Goal: Find specific page/section: Find specific page/section

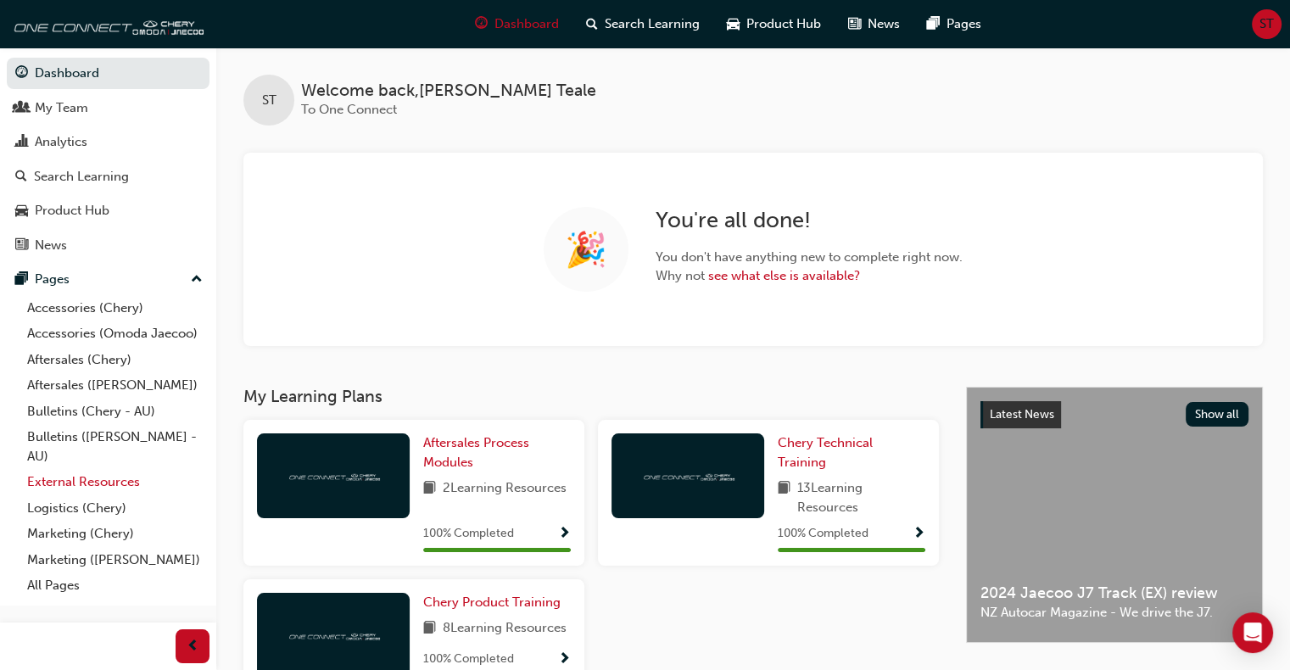
click at [86, 483] on link "External Resources" at bounding box center [114, 482] width 189 height 26
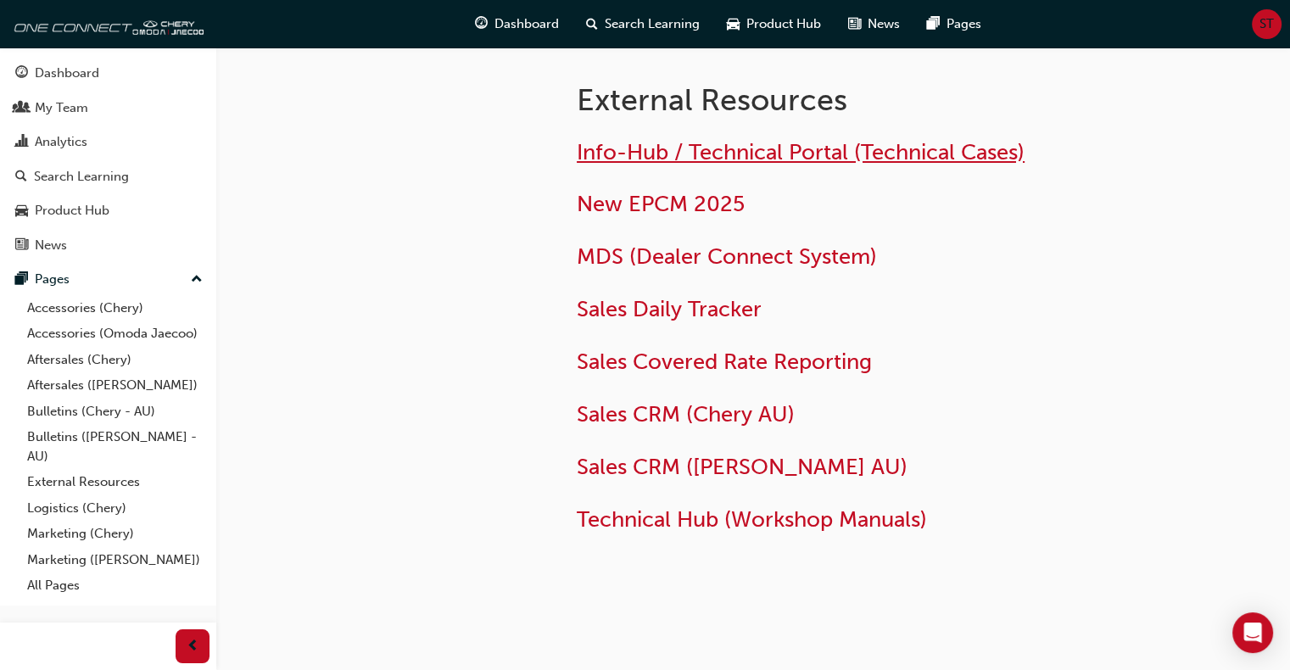
click at [698, 155] on span "Info-Hub / Technical Portal (Technical Cases)" at bounding box center [801, 152] width 448 height 26
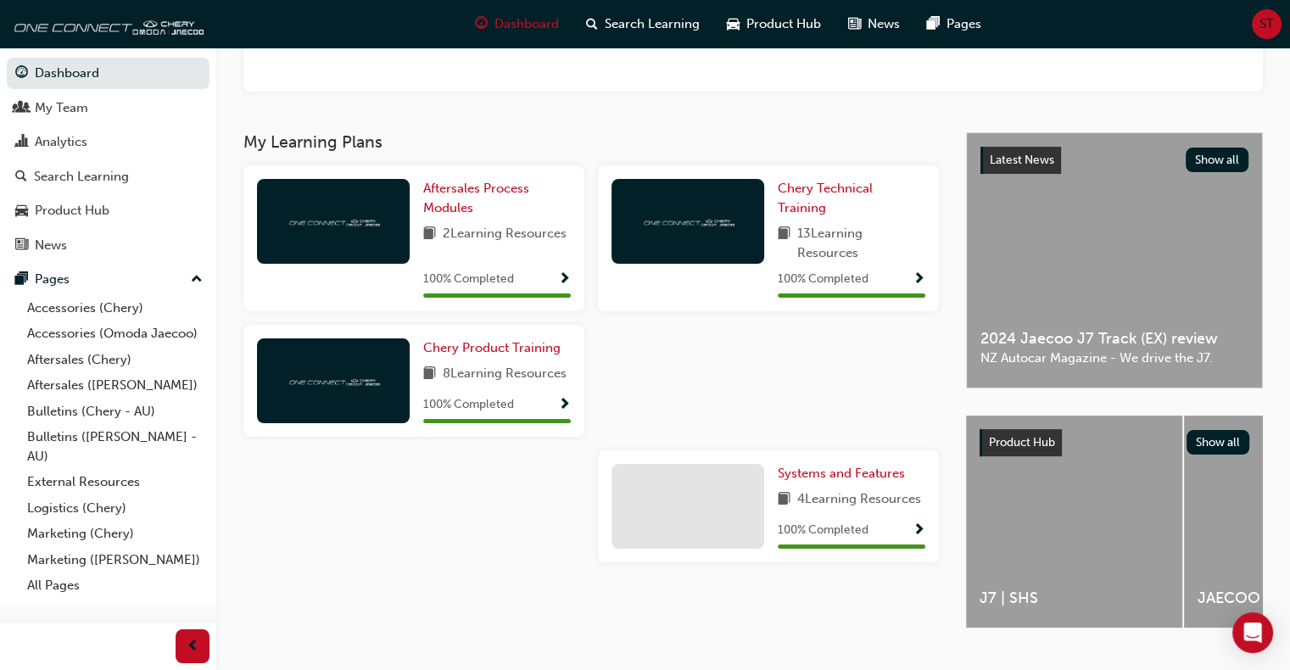
scroll to position [291, 0]
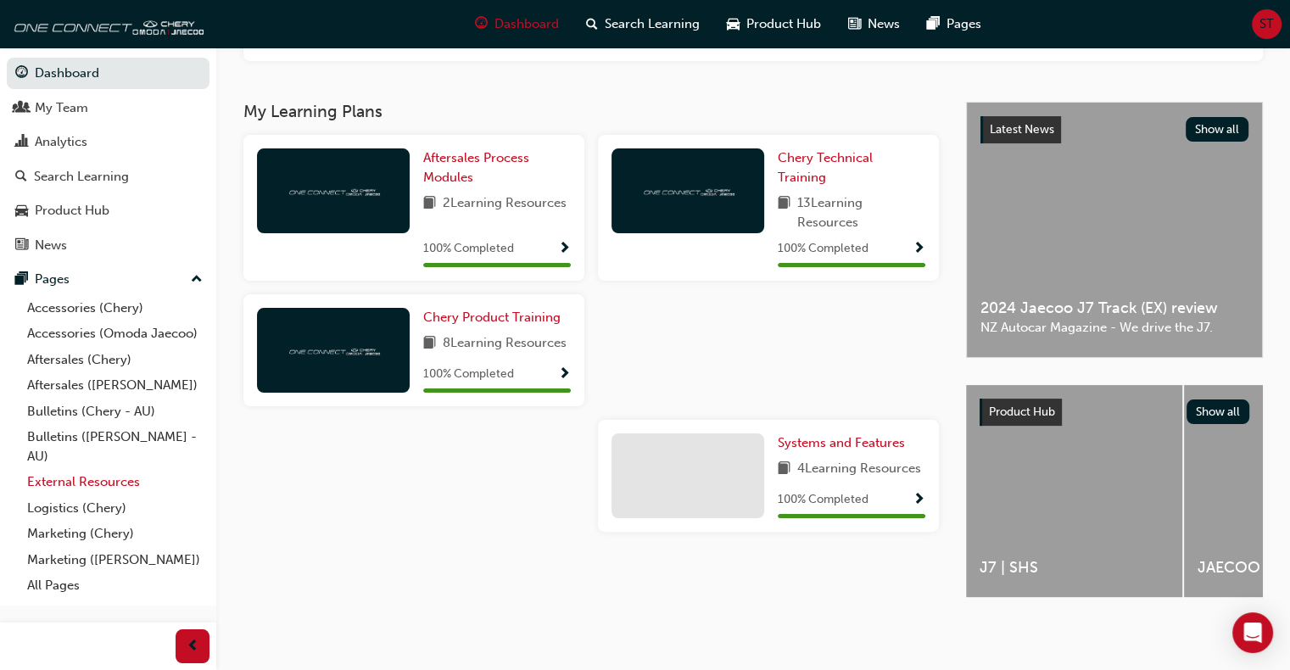
click at [83, 482] on link "External Resources" at bounding box center [114, 482] width 189 height 26
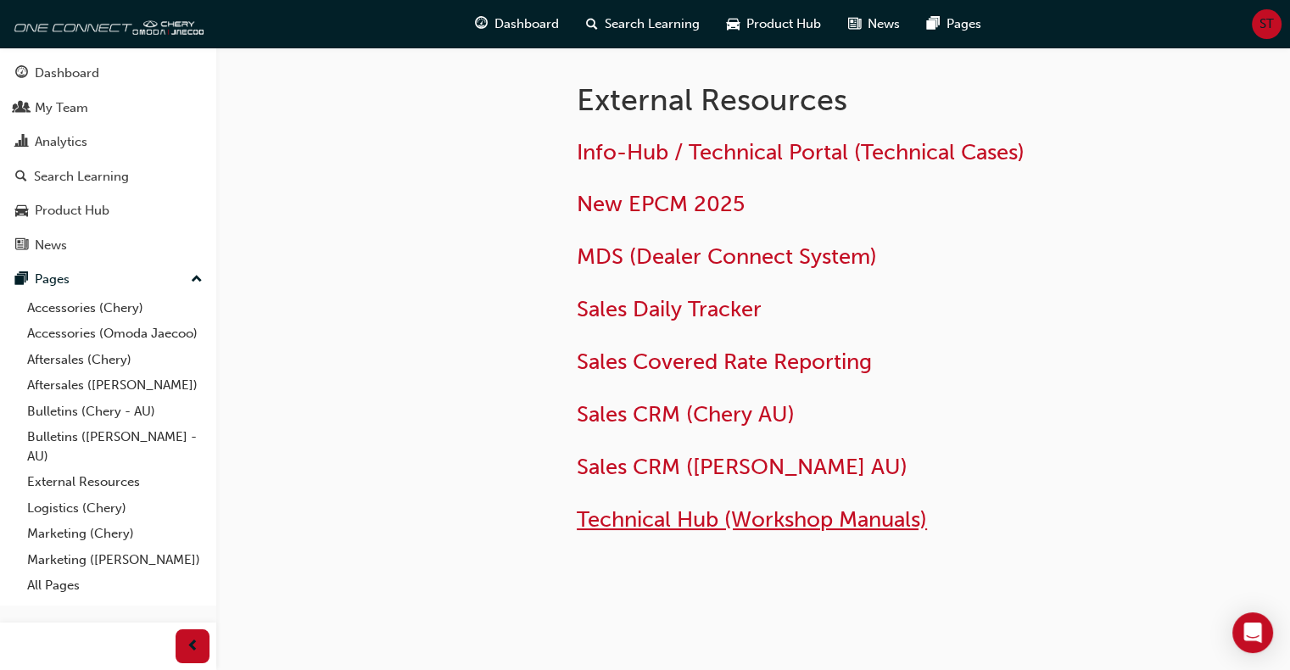
click at [660, 514] on span "Technical Hub (Workshop Manuals)" at bounding box center [752, 519] width 350 height 26
